Goal: Find specific page/section: Find specific page/section

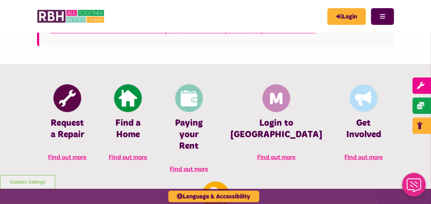
scroll to position [296, 0]
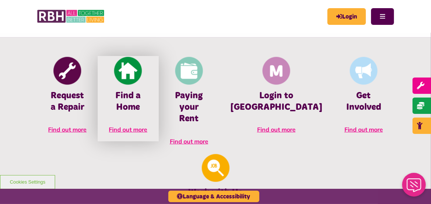
click at [125, 68] on img at bounding box center [128, 71] width 28 height 28
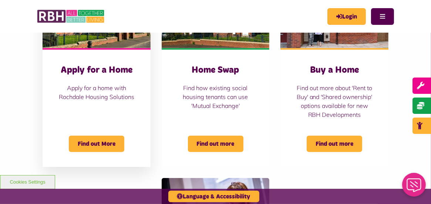
scroll to position [333, 0]
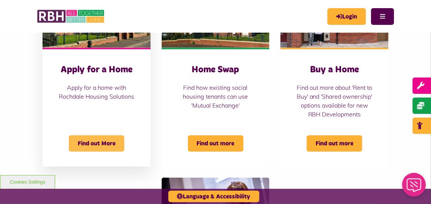
click at [87, 139] on span "Find out More" at bounding box center [97, 143] width 56 height 16
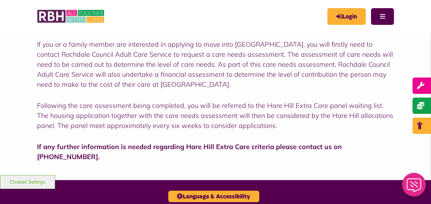
scroll to position [407, 0]
